Goal: Task Accomplishment & Management: Manage account settings

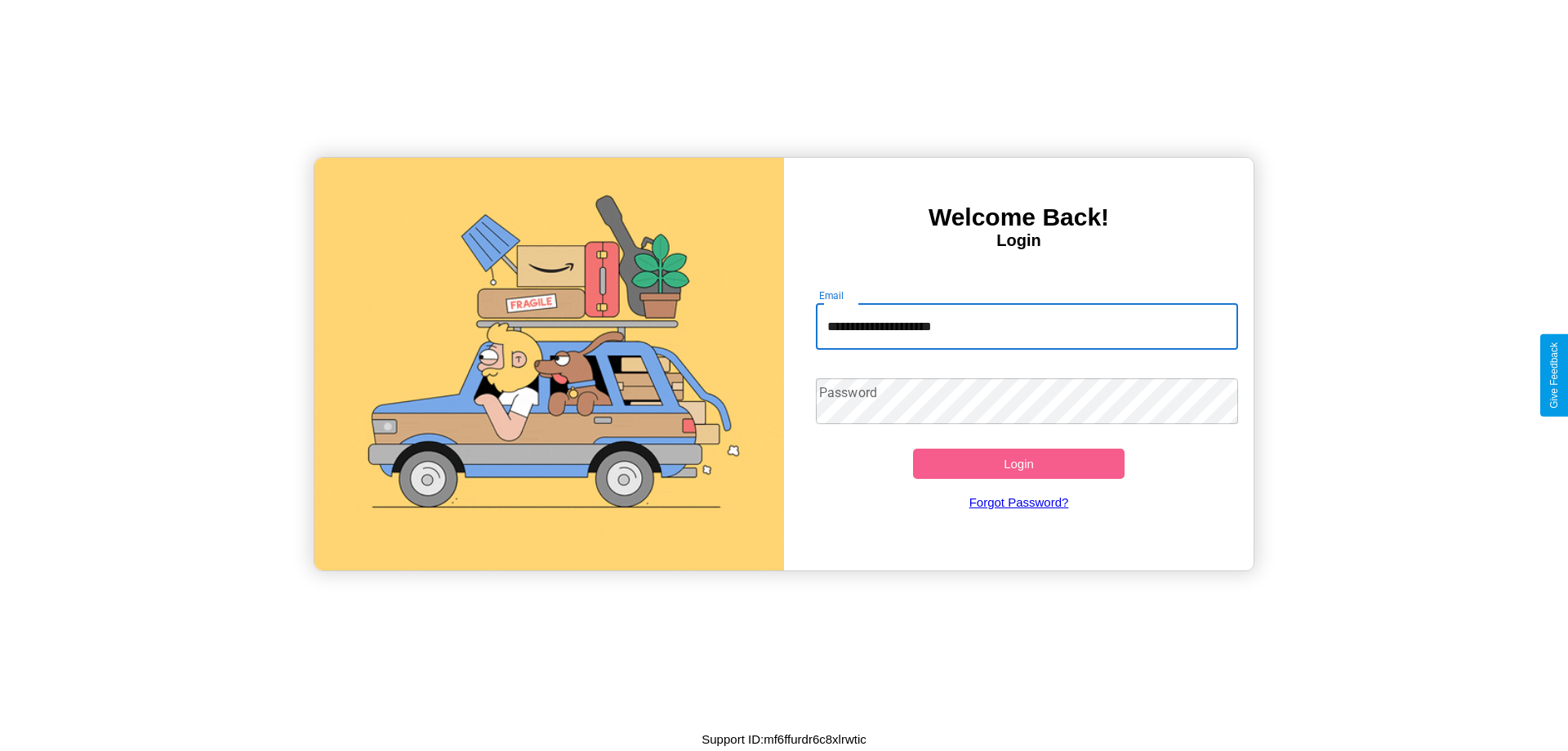
type input "**********"
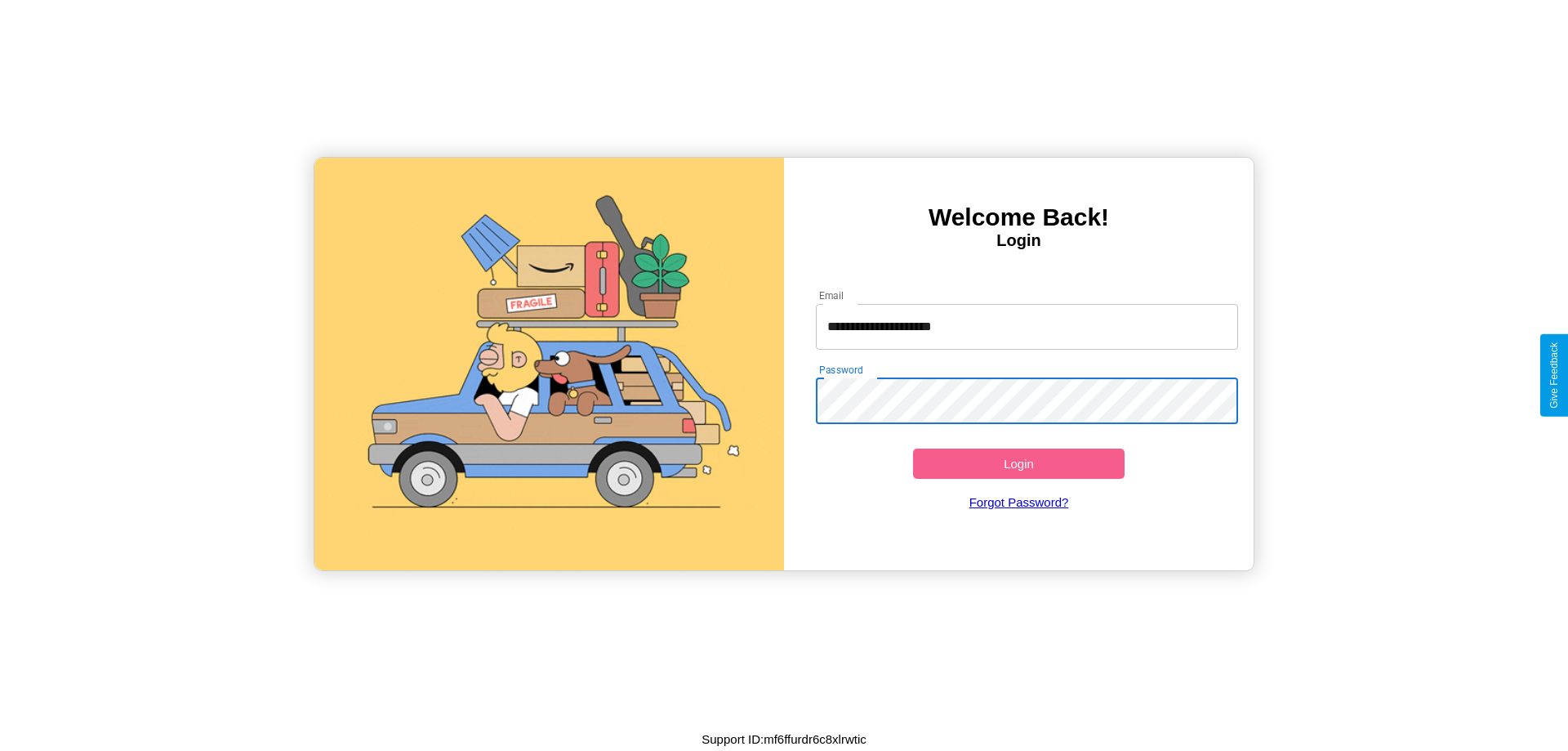
click at [1019, 464] on button "Login" at bounding box center [1019, 464] width 212 height 31
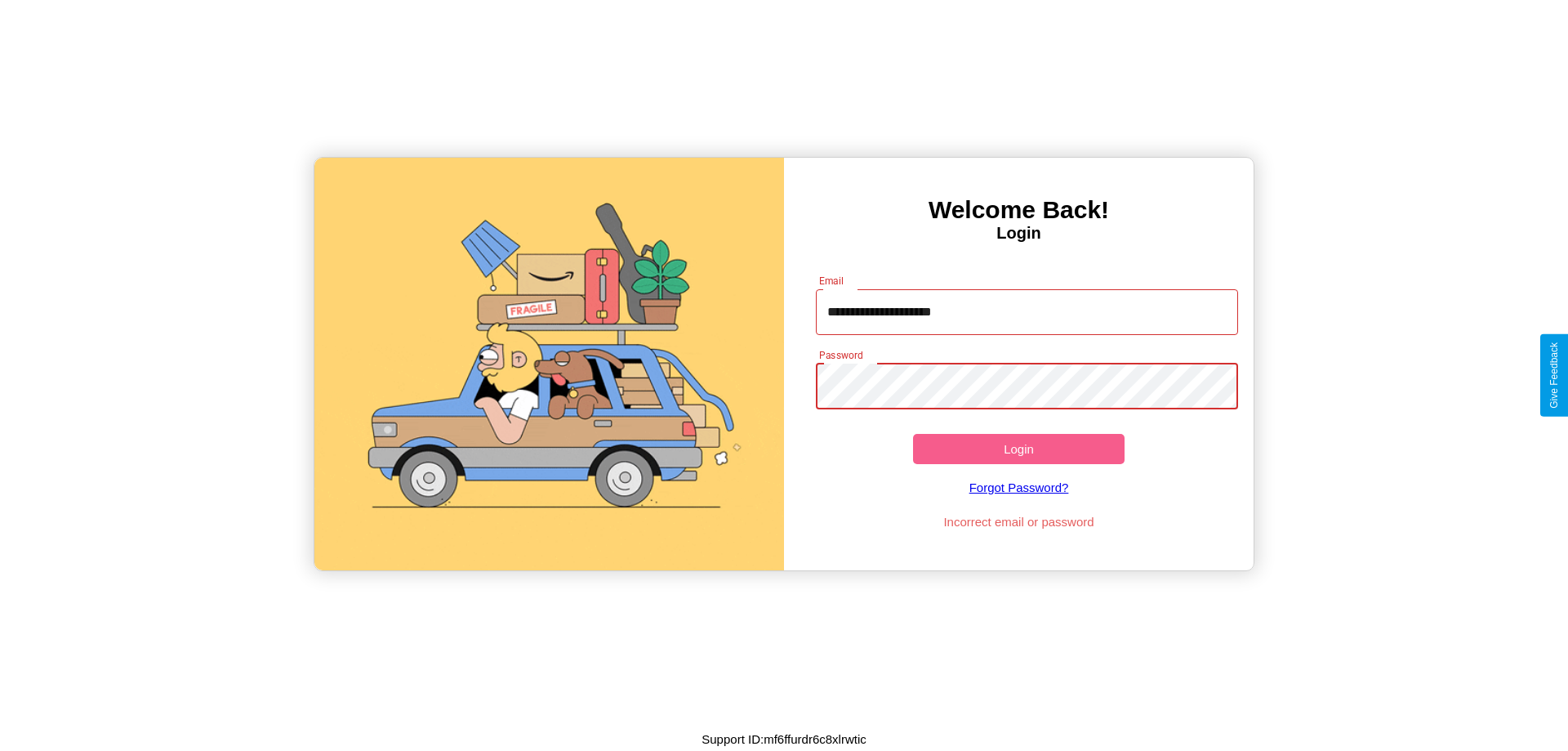
click at [1019, 449] on button "Login" at bounding box center [1019, 449] width 212 height 31
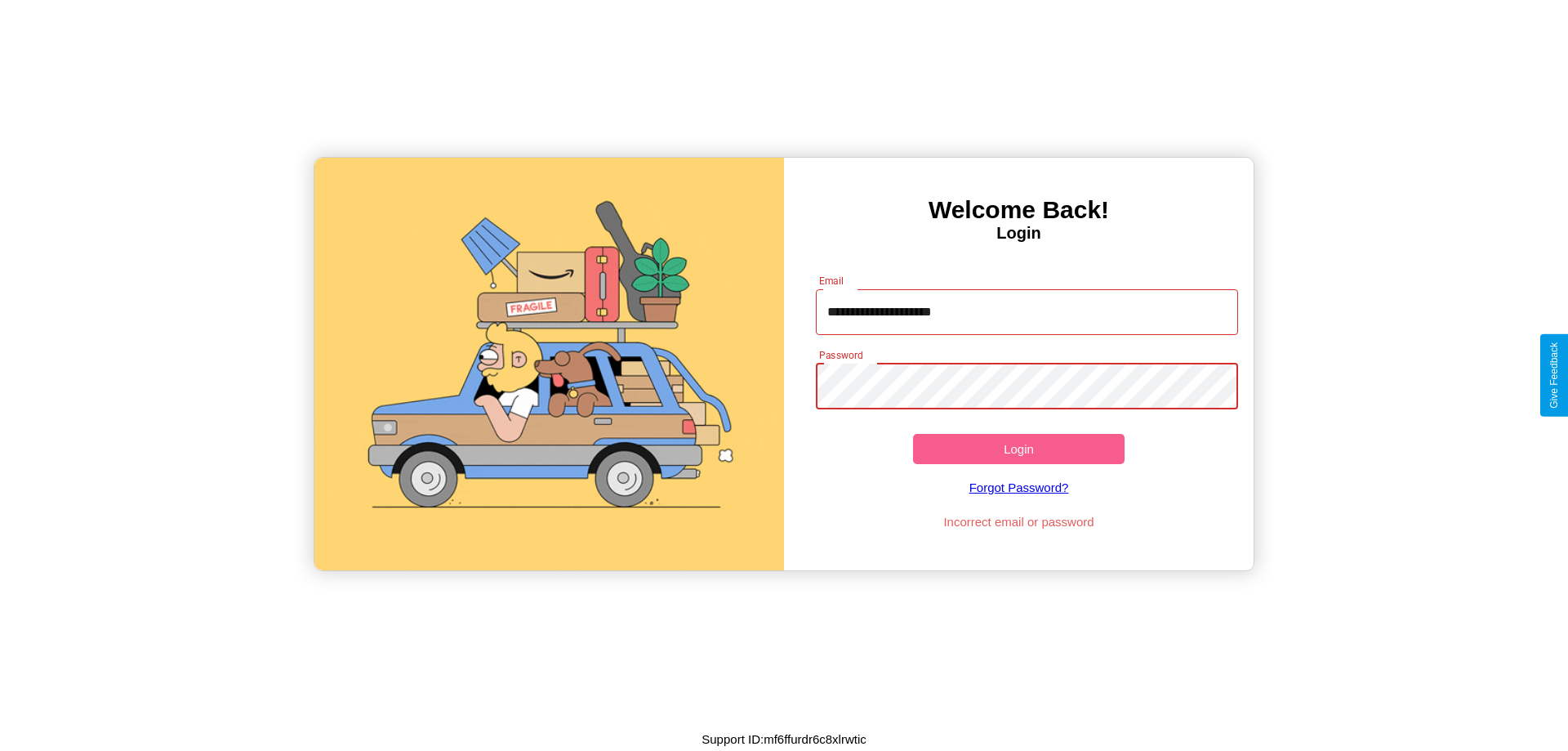
click at [1019, 449] on button "Login" at bounding box center [1019, 449] width 212 height 31
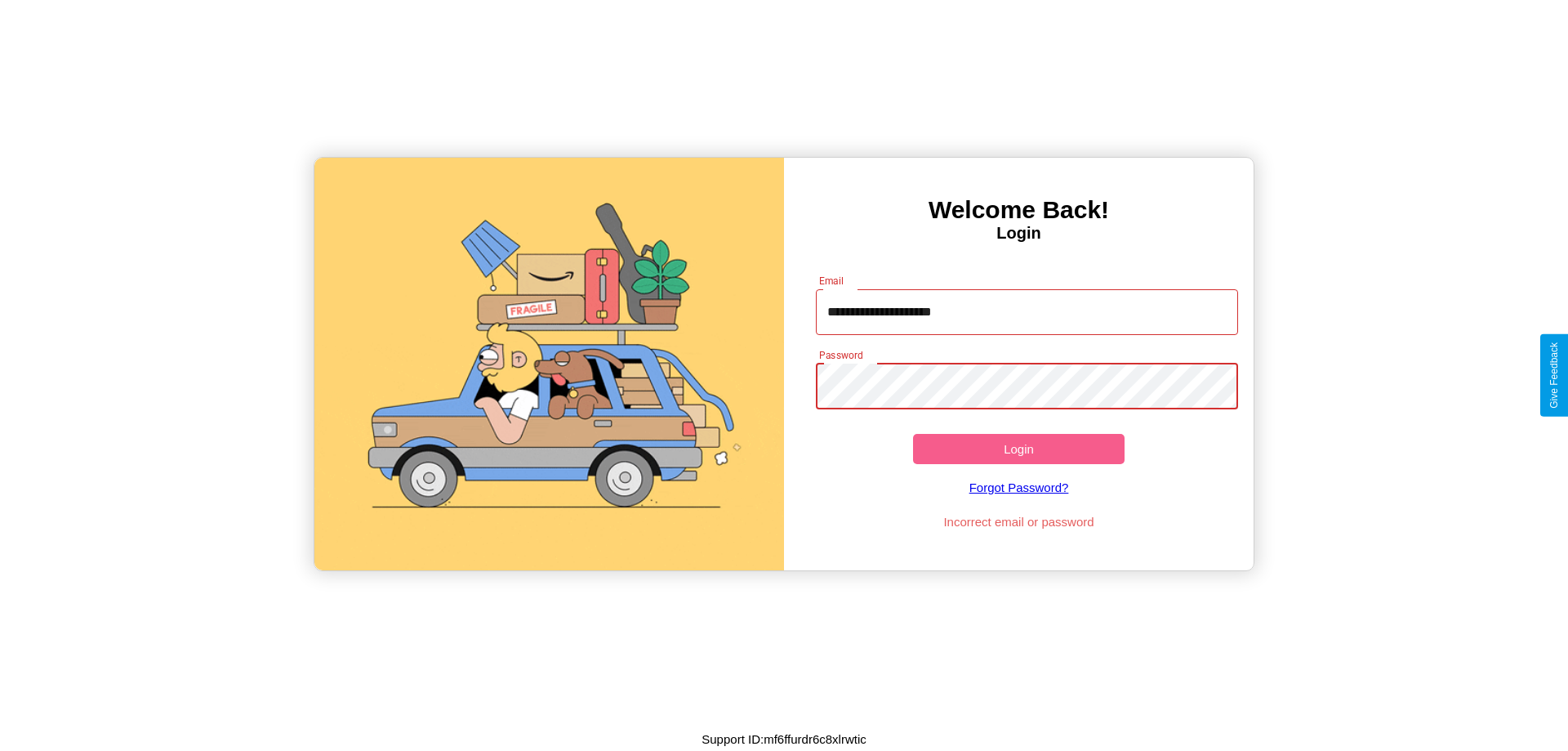
click at [1019, 449] on button "Login" at bounding box center [1019, 449] width 212 height 31
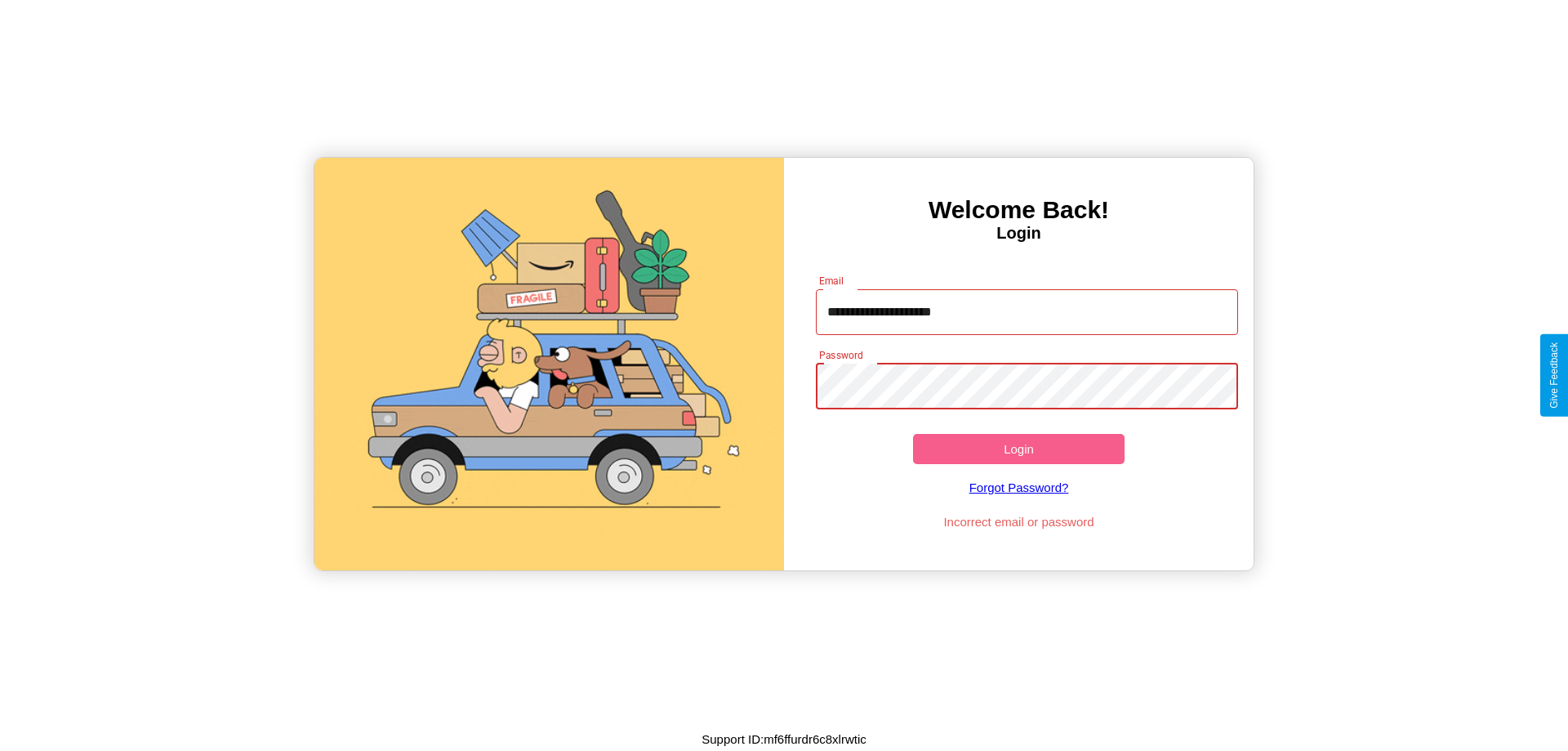
click at [1019, 449] on button "Login" at bounding box center [1019, 449] width 212 height 31
